Goal: Information Seeking & Learning: Compare options

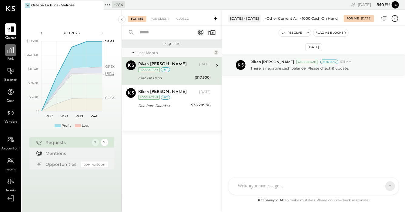
click at [9, 55] on div at bounding box center [11, 50] width 12 height 12
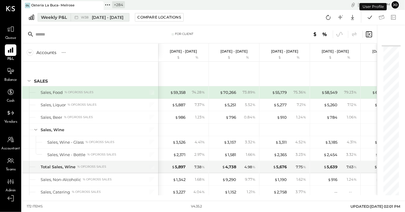
click at [79, 20] on icon at bounding box center [76, 17] width 6 height 6
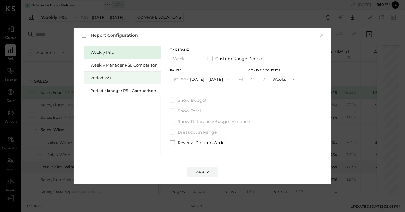
click at [120, 79] on div "Period P&L" at bounding box center [123, 78] width 67 height 6
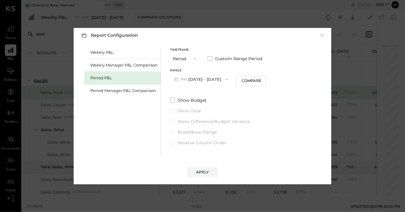
click at [210, 79] on button "P10 Sep 8 - Oct 5, 2025" at bounding box center [201, 79] width 62 height 11
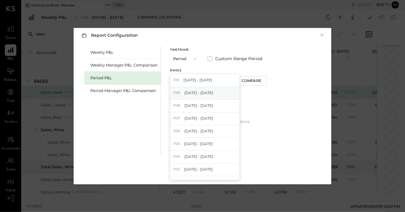
click at [213, 90] on div "P09 Aug 11 - Sep 7, 2025" at bounding box center [204, 93] width 69 height 13
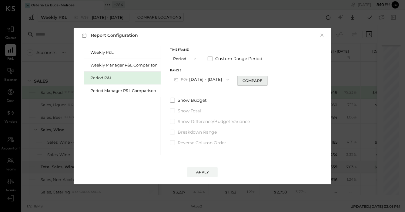
click at [262, 80] on div "Compare" at bounding box center [253, 80] width 20 height 5
click at [266, 81] on button "button" at bounding box center [263, 79] width 5 height 7
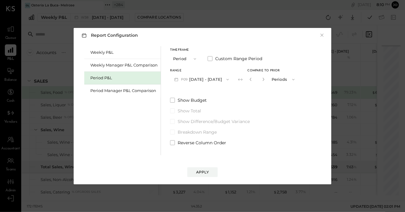
click at [266, 81] on button "button" at bounding box center [263, 79] width 5 height 7
type input "*"
click at [208, 171] on div "Apply" at bounding box center [202, 171] width 13 height 5
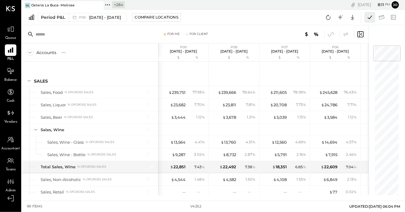
click at [372, 19] on icon at bounding box center [370, 17] width 8 height 8
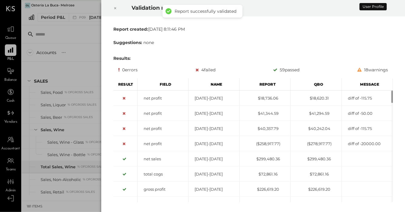
scroll to position [1656, 0]
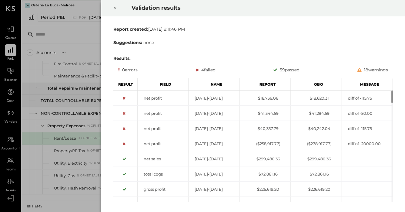
click at [109, 4] on div at bounding box center [115, 8] width 13 height 17
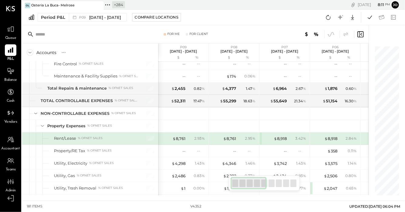
scroll to position [1815, 0]
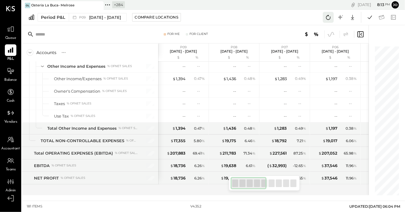
click at [328, 17] on icon at bounding box center [328, 17] width 8 height 8
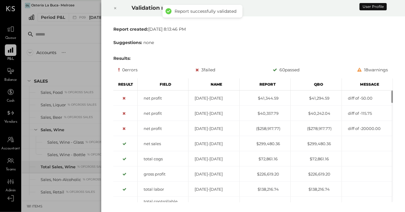
scroll to position [1656, 0]
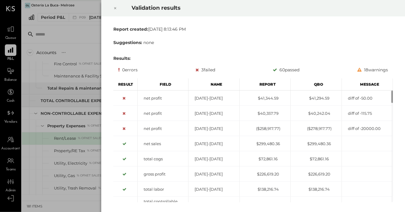
click at [112, 7] on div at bounding box center [115, 8] width 13 height 17
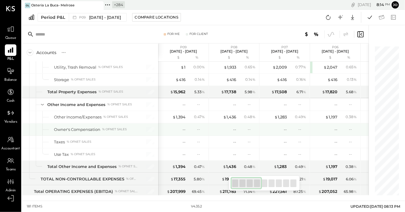
scroll to position [1815, 0]
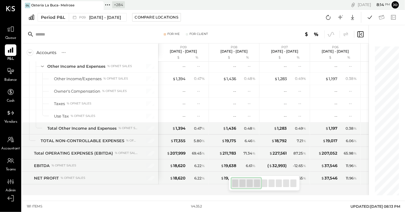
click at [109, 7] on icon at bounding box center [108, 5] width 8 height 8
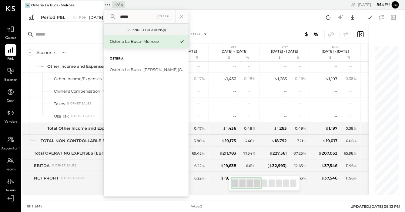
type input "*****"
click at [131, 55] on div "Osteria" at bounding box center [146, 55] width 85 height 15
click at [131, 67] on div "Osteria La Buca- [PERSON_NAME][GEOGRAPHIC_DATA]" at bounding box center [142, 70] width 65 height 6
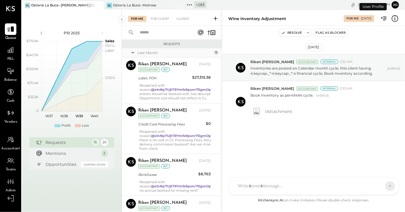
scroll to position [368, 0]
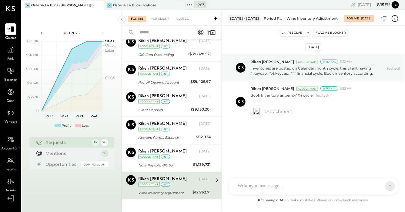
click at [5, 53] on div "P&L" at bounding box center [11, 53] width 18 height 18
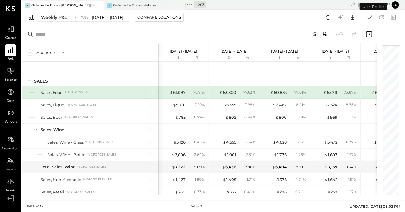
click at [83, 23] on div "Weekly P&L W38 Sep 15 - 21, 2025 Compare Locations Google Sheets Excel" at bounding box center [213, 17] width 383 height 15
click at [83, 20] on div "W38 Sep 15 - 21, 2025" at bounding box center [102, 18] width 43 height 6
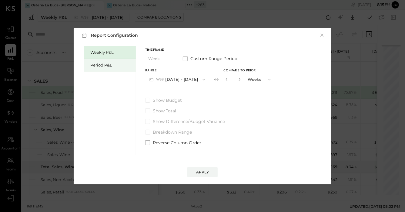
click at [108, 70] on div "Period P&L" at bounding box center [110, 65] width 52 height 13
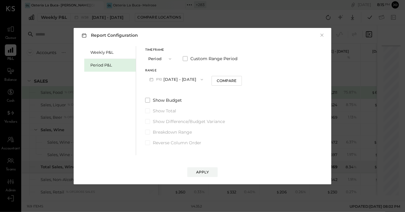
click at [186, 85] on div "Timeframe Period Custom Range Period Range P10 Sep 8 - Oct 5, 2025 Compare Show…" at bounding box center [193, 95] width 97 height 99
click at [187, 82] on button "P10 Sep 8 - Oct 5, 2025" at bounding box center [176, 79] width 62 height 11
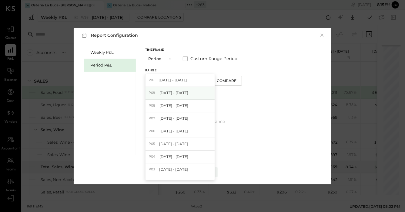
click at [188, 95] on span "[DATE] - [DATE]" at bounding box center [173, 92] width 29 height 5
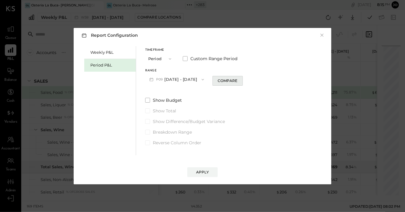
click at [235, 82] on div "Compare" at bounding box center [228, 80] width 20 height 5
click at [241, 82] on button "button" at bounding box center [238, 79] width 5 height 7
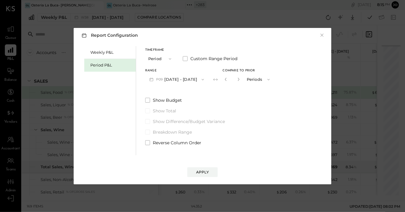
click at [241, 82] on button "button" at bounding box center [238, 79] width 5 height 7
type input "*"
click at [203, 171] on div "Apply" at bounding box center [202, 171] width 13 height 5
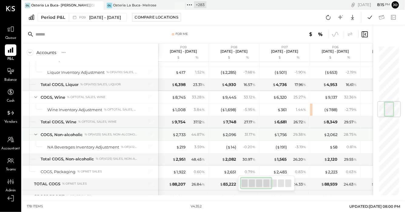
scroll to position [467, 0]
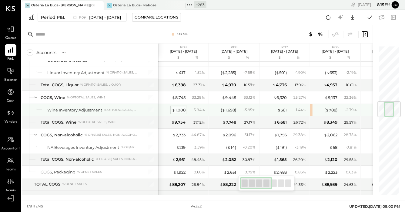
click at [176, 107] on div "$ 1,008" at bounding box center [179, 110] width 14 height 6
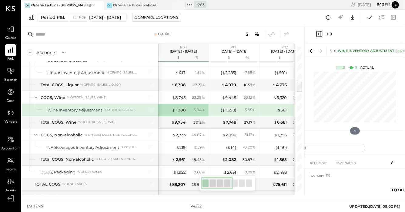
scroll to position [15, 0]
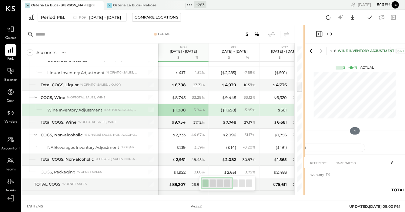
drag, startPoint x: 303, startPoint y: 80, endPoint x: 199, endPoint y: 82, distance: 104.0
click at [303, 81] on div at bounding box center [304, 110] width 2 height 170
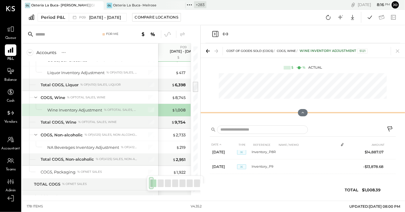
scroll to position [5, 0]
click at [304, 85] on div "COST OF GOODS SOLD (COGS) COGS, Wine Wine Inventory Adjustment 5121 $ % Actual" at bounding box center [303, 82] width 204 height 78
click at [398, 50] on icon at bounding box center [397, 50] width 3 height 3
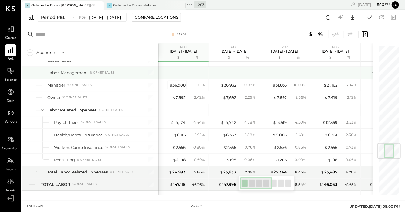
scroll to position [814, 0]
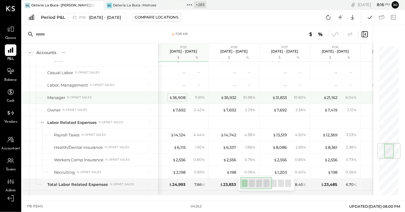
click at [181, 96] on div "$ 36,908" at bounding box center [177, 98] width 16 height 6
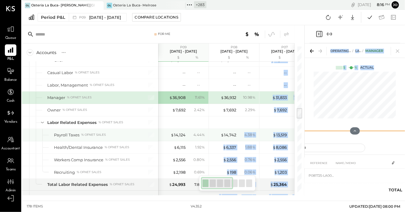
drag, startPoint x: 305, startPoint y: 134, endPoint x: 236, endPoint y: 135, distance: 68.5
click at [236, 135] on div "For Me Accounts S % GL P09 Aug 11 - Sep 7, 2025 $ % P08 Jul 14 - Aug 10, 2025 $…" at bounding box center [213, 110] width 383 height 170
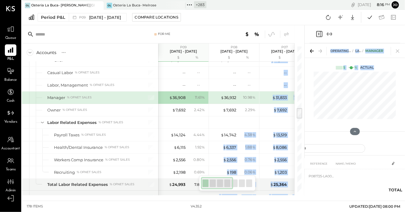
click at [300, 113] on div at bounding box center [299, 113] width 5 height 10
click at [305, 113] on div at bounding box center [355, 96] width 100 height 52
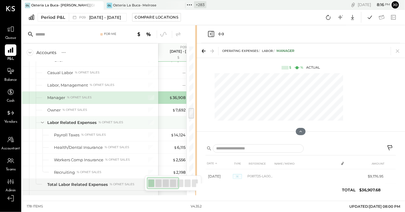
drag, startPoint x: 304, startPoint y: 113, endPoint x: 178, endPoint y: 128, distance: 127.0
click at [178, 128] on div "For Me Accounts S % GL P09 Aug 11 - Sep 7, 2025 $ % P08 Jul 14 - Aug 10, 2025 $…" at bounding box center [213, 110] width 383 height 170
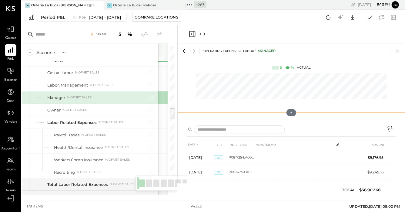
drag, startPoint x: 292, startPoint y: 132, endPoint x: 291, endPoint y: 38, distance: 94.0
click at [291, 40] on div "OPERATING EXPENSES LABOR Manager $ % Actual DATE TYPE REFERENCE NAME / MEMO AMO…" at bounding box center [291, 110] width 227 height 170
drag, startPoint x: 292, startPoint y: 109, endPoint x: 297, endPoint y: 41, distance: 67.8
click at [297, 42] on div "OPERATING EXPENSES LABOR Manager $ % Actual DATE TYPE REFERENCE NAME / MEMO AMO…" at bounding box center [291, 110] width 227 height 170
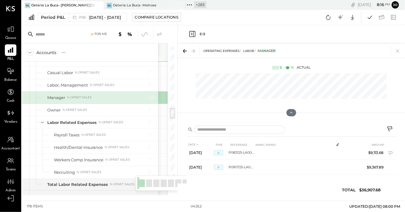
scroll to position [34, 0]
click at [401, 52] on icon at bounding box center [398, 51] width 8 height 8
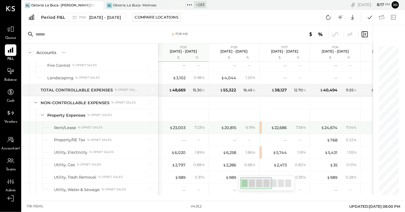
scroll to position [1593, 0]
click at [181, 124] on div "$ 23,003" at bounding box center [177, 127] width 16 height 6
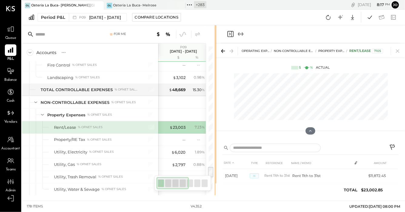
drag, startPoint x: 304, startPoint y: 133, endPoint x: 211, endPoint y: 131, distance: 93.1
click at [215, 132] on div at bounding box center [216, 110] width 2 height 170
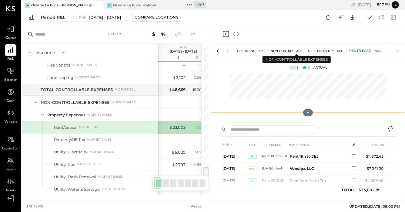
drag, startPoint x: 307, startPoint y: 130, endPoint x: 307, endPoint y: 51, distance: 79.1
click at [307, 51] on div "OPERATING EXPENSES NON-CONTROLLABLE EXPENSES Property Expenses Rent/Lease 7105 …" at bounding box center [308, 82] width 194 height 78
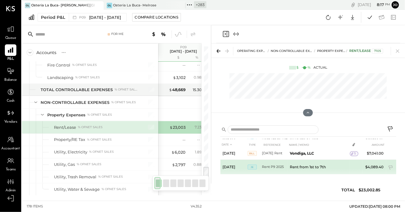
scroll to position [9, 0]
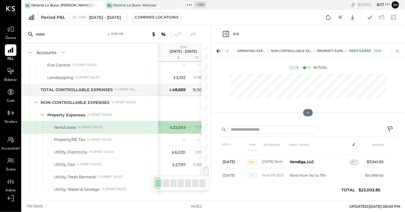
click at [397, 49] on icon at bounding box center [398, 51] width 8 height 8
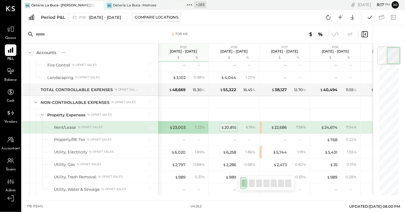
click at [228, 124] on div "$ 20,815" at bounding box center [228, 127] width 15 height 6
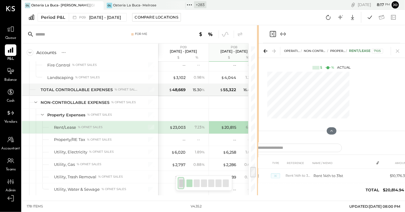
drag, startPoint x: 304, startPoint y: 143, endPoint x: 225, endPoint y: 143, distance: 78.8
click at [226, 143] on div "For Me Accounts S % GL P09 Aug 11 - Sep 7, 2025 $ % P08 Jul 14 - Aug 10, 2025 $…" at bounding box center [140, 110] width 236 height 170
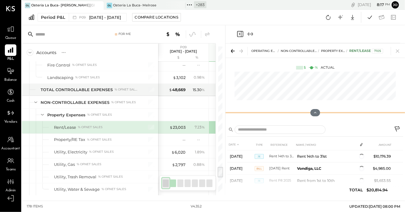
drag, startPoint x: 317, startPoint y: 131, endPoint x: 317, endPoint y: 64, distance: 67.0
click at [317, 64] on div "OPERATING EXPENSES NON-CONTROLLABLE EXPENSES Property Expenses Rent/Lease 7105 …" at bounding box center [315, 82] width 179 height 78
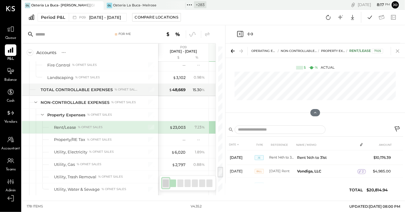
click at [399, 51] on icon at bounding box center [398, 51] width 8 height 8
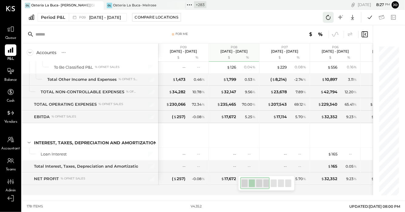
click at [329, 16] on icon at bounding box center [328, 17] width 8 height 8
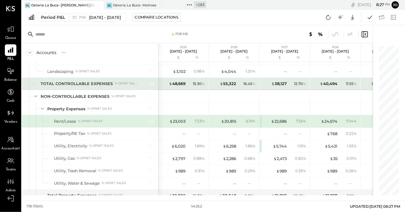
scroll to position [1557, 0]
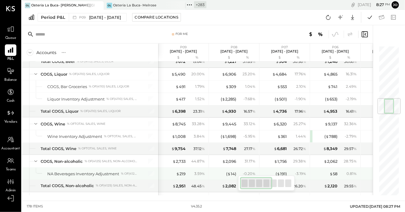
scroll to position [1079, 0]
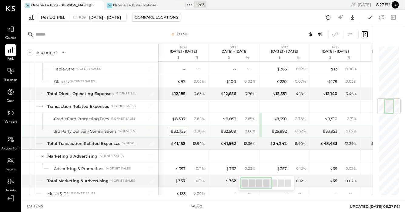
click at [178, 128] on div "$ 32,755" at bounding box center [177, 131] width 15 height 6
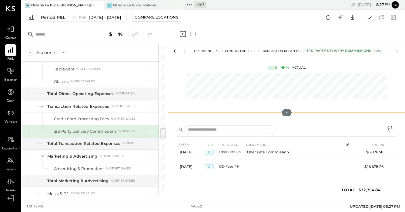
scroll to position [20, 0]
drag, startPoint x: 289, startPoint y: 133, endPoint x: 285, endPoint y: 56, distance: 77.4
click at [284, 55] on div "OPERATING EXPENSES CONTROLLABLE EXPENSES Transaction Related Expenses 3rd Party…" at bounding box center [286, 82] width 237 height 78
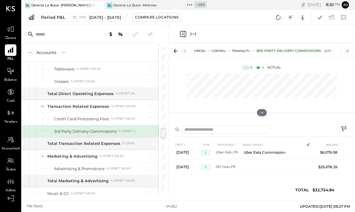
click at [345, 53] on icon at bounding box center [347, 51] width 8 height 8
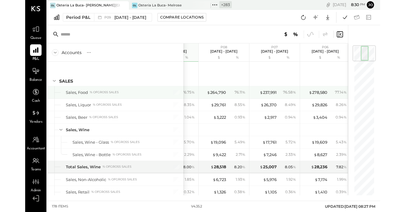
scroll to position [0, 38]
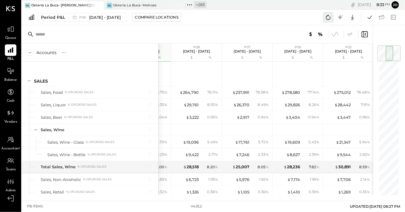
click at [328, 20] on icon at bounding box center [328, 17] width 8 height 8
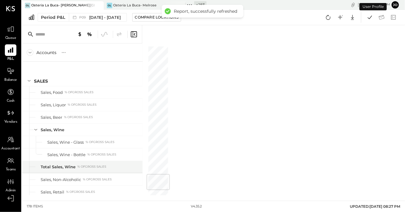
scroll to position [1073, 0]
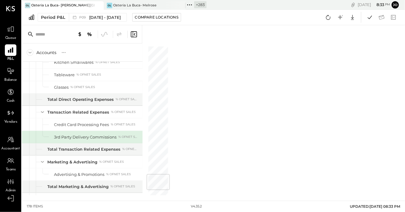
click at [133, 32] on icon at bounding box center [133, 34] width 7 height 7
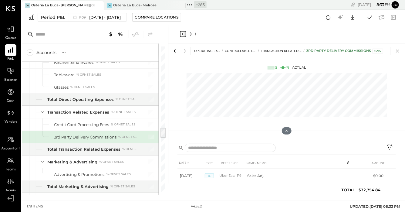
click at [397, 51] on icon at bounding box center [397, 51] width 8 height 8
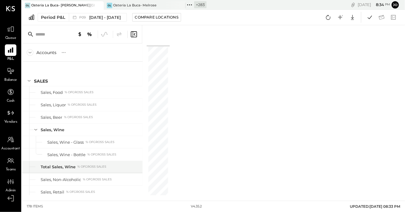
click at [136, 35] on icon at bounding box center [133, 34] width 7 height 7
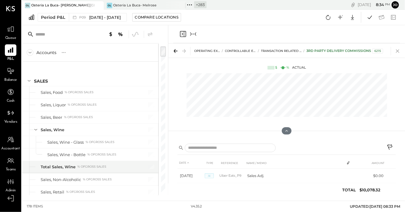
click at [399, 53] on icon at bounding box center [397, 51] width 8 height 8
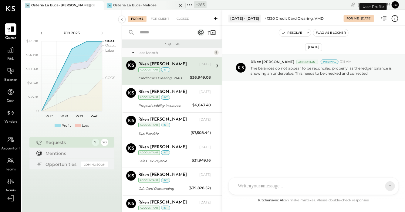
click at [145, 2] on div "OL Osteria La Buca- [GEOGRAPHIC_DATA]" at bounding box center [145, 5] width 82 height 8
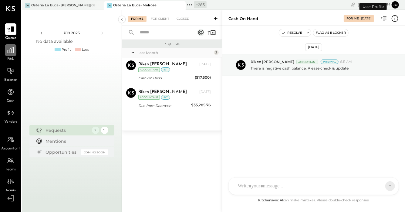
click at [15, 48] on div at bounding box center [11, 50] width 12 height 12
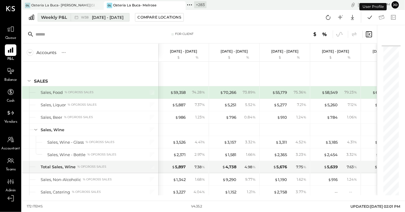
click at [74, 13] on div "W38 Sep 15 - 21, 2025" at bounding box center [98, 17] width 55 height 8
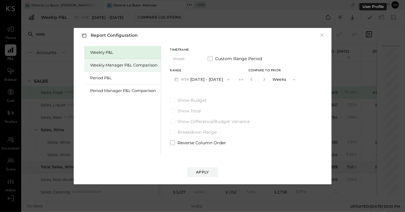
click at [113, 64] on div "Weekly Manager P&L Comparison" at bounding box center [123, 65] width 67 height 6
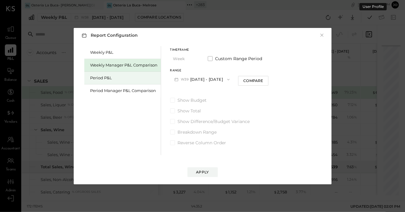
click at [113, 72] on div "Period P&L" at bounding box center [122, 78] width 76 height 13
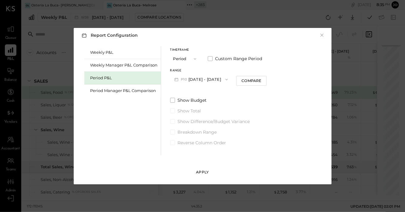
click at [205, 173] on div "Apply" at bounding box center [202, 171] width 13 height 5
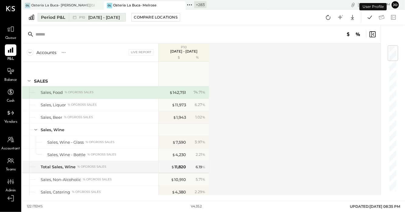
click at [101, 19] on span "Sep 8 - Oct 5, 2025" at bounding box center [104, 18] width 32 height 6
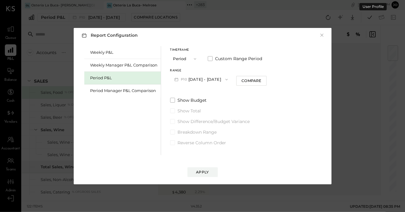
click at [207, 81] on button "P10 Sep 8 - Oct 5, 2025" at bounding box center [201, 79] width 62 height 11
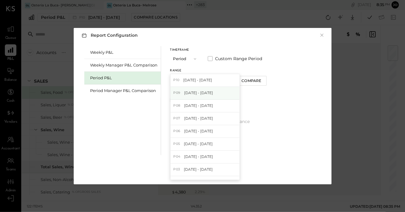
click at [206, 93] on span "[DATE] - [DATE]" at bounding box center [198, 92] width 29 height 5
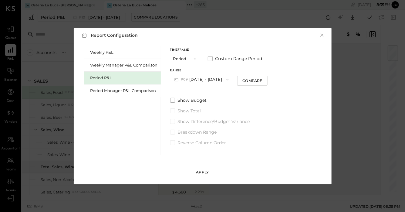
click at [205, 167] on button "Apply" at bounding box center [202, 172] width 30 height 10
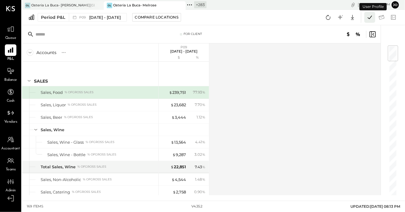
click at [372, 20] on icon at bounding box center [370, 17] width 8 height 8
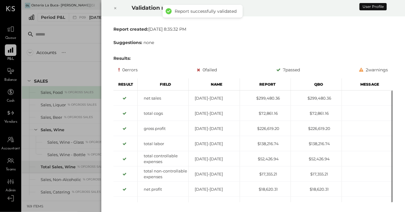
click at [112, 7] on div at bounding box center [115, 8] width 13 height 17
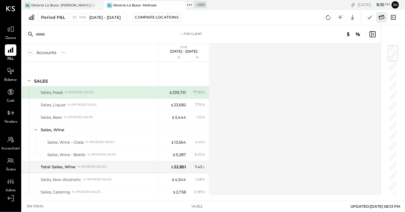
click at [380, 18] on icon at bounding box center [381, 17] width 8 height 8
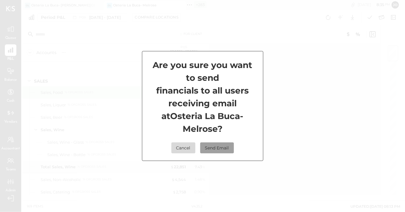
click at [227, 152] on button "Send Email" at bounding box center [217, 147] width 34 height 11
